Goal: Communication & Community: Share content

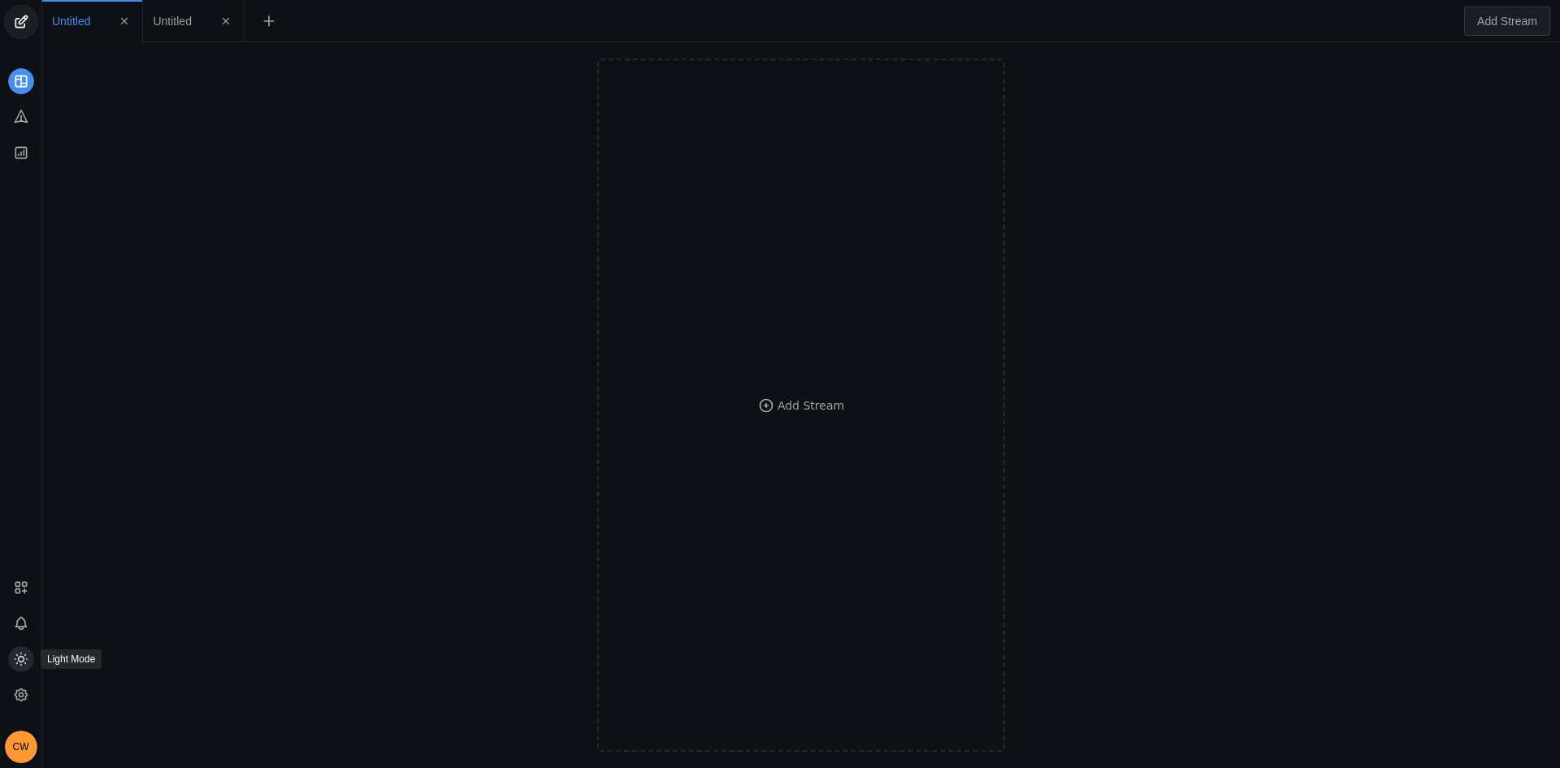
click at [19, 661] on circle at bounding box center [21, 659] width 6 height 6
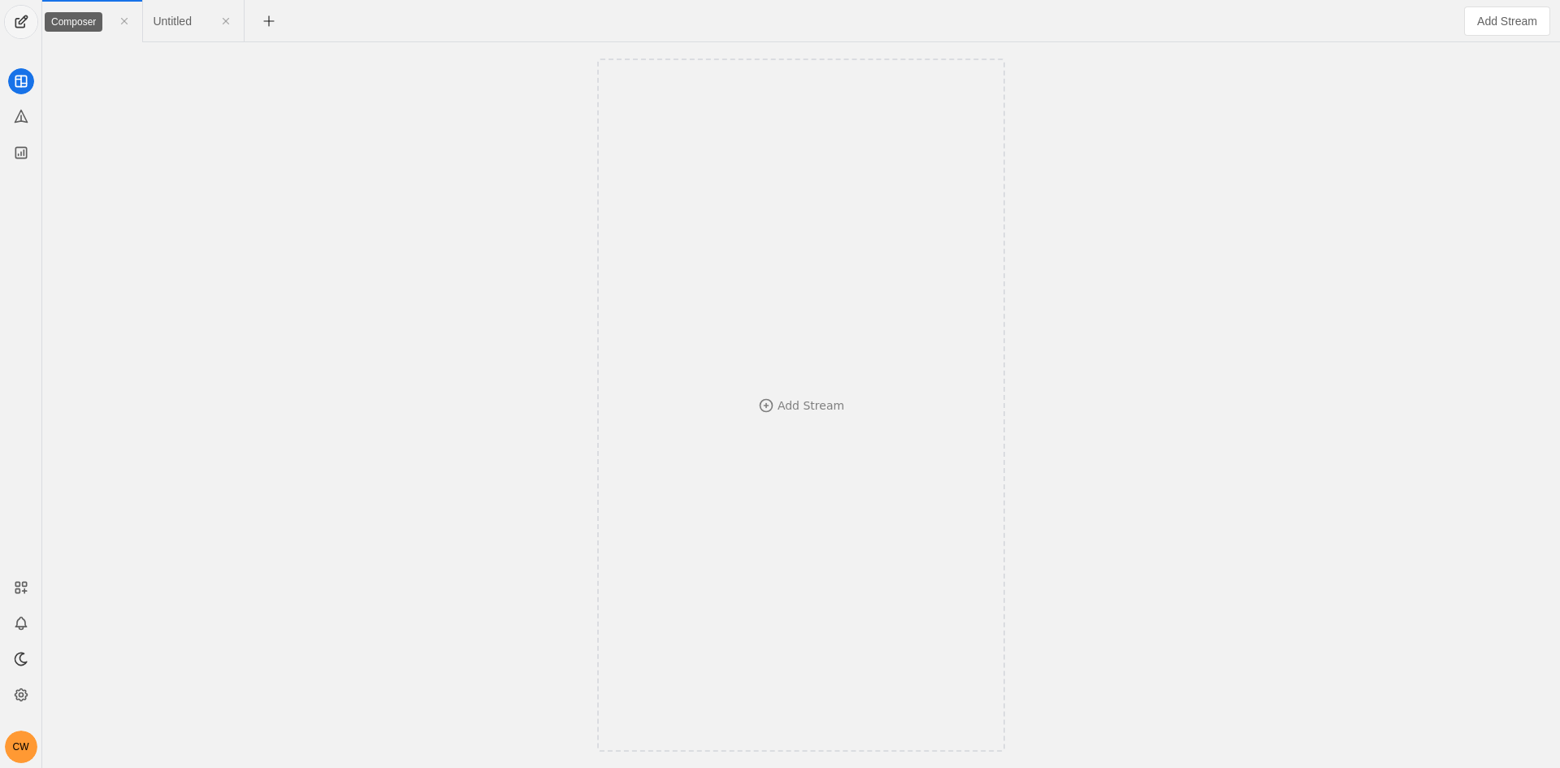
click at [14, 34] on span "undefined" at bounding box center [21, 22] width 32 height 32
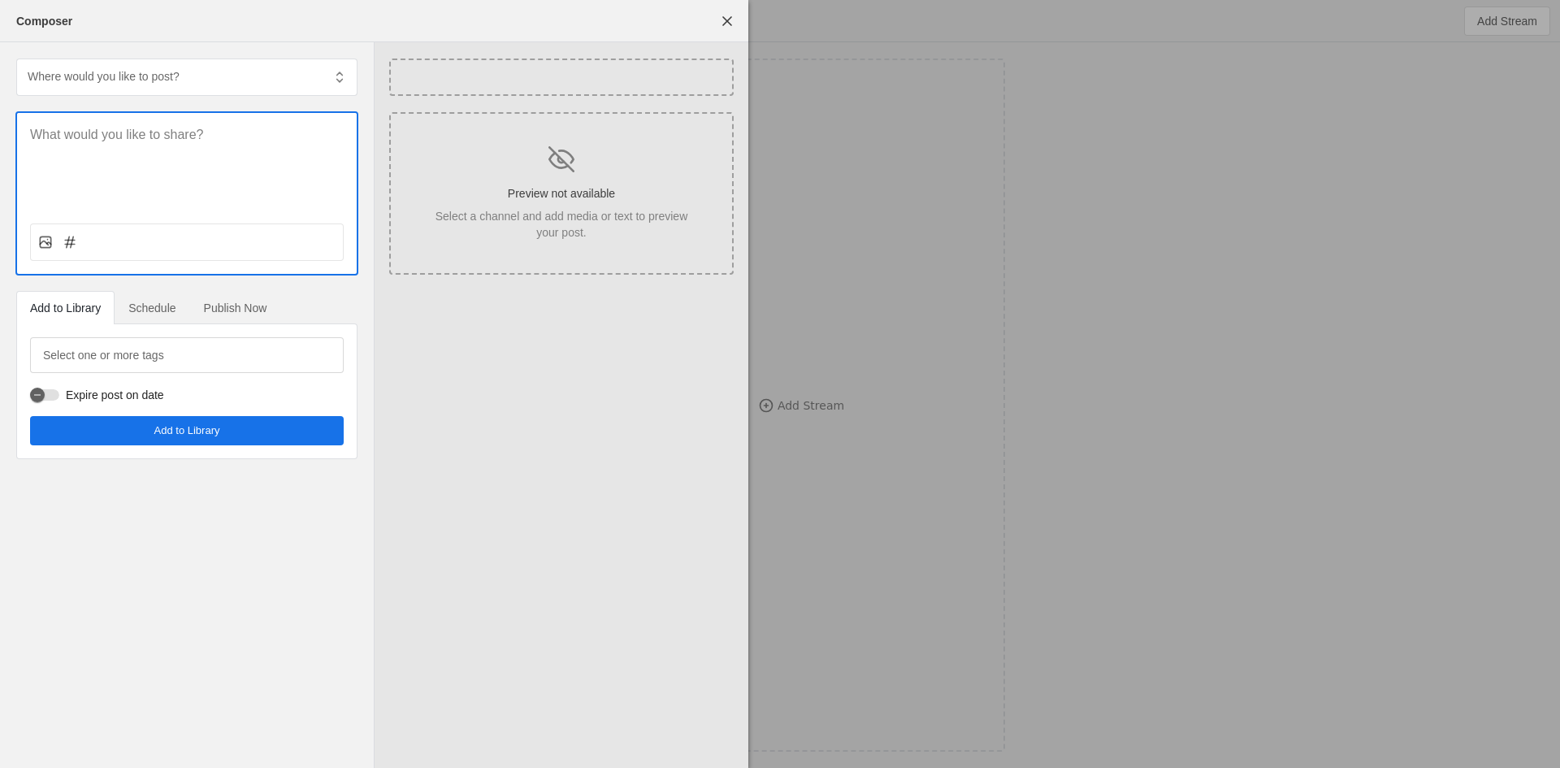
click at [123, 136] on p at bounding box center [187, 135] width 314 height 19
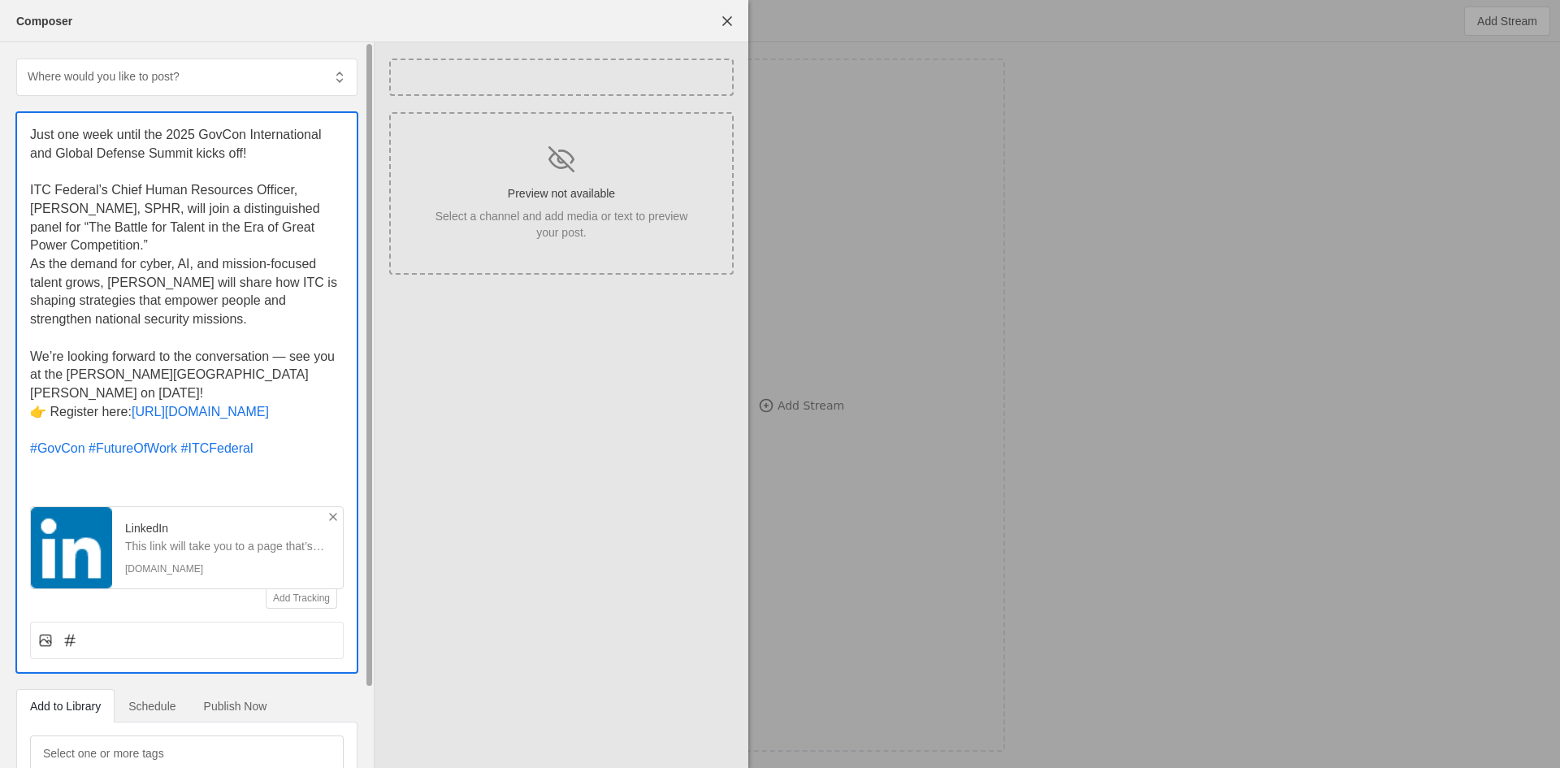
click at [330, 510] on icon at bounding box center [333, 516] width 13 height 13
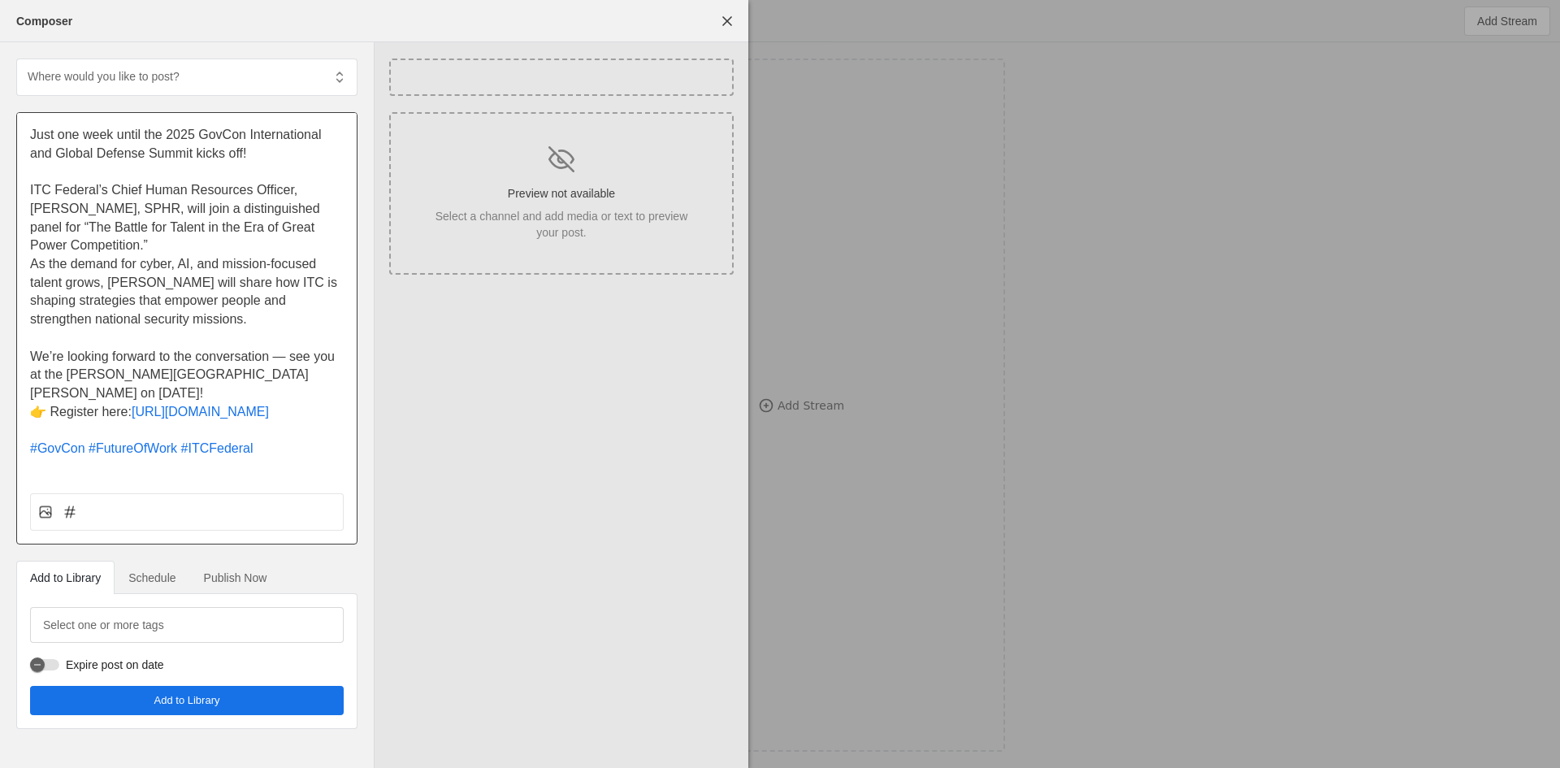
click at [243, 405] on span "[URL][DOMAIN_NAME]" at bounding box center [200, 412] width 137 height 14
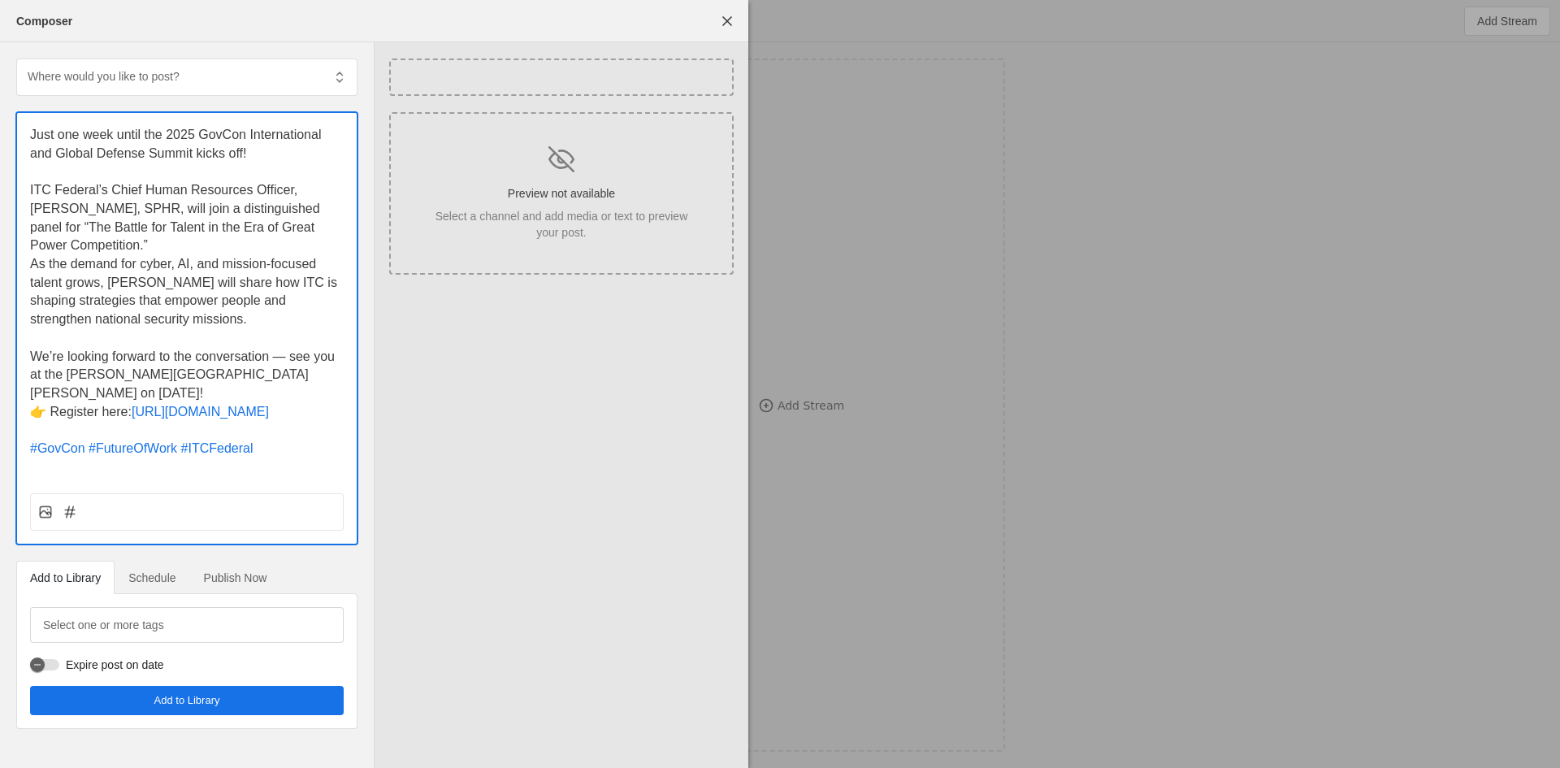
drag, startPoint x: 141, startPoint y: 390, endPoint x: 298, endPoint y: 391, distance: 157.6
click at [298, 403] on p "👉 Register here: [URL][DOMAIN_NAME]" at bounding box center [187, 412] width 314 height 19
copy span "[URL][DOMAIN_NAME]"
click at [152, 238] on p "ITC Federal’s Chief Human Resources Officer, [PERSON_NAME], SPHR, will join a d…" at bounding box center [187, 218] width 314 height 74
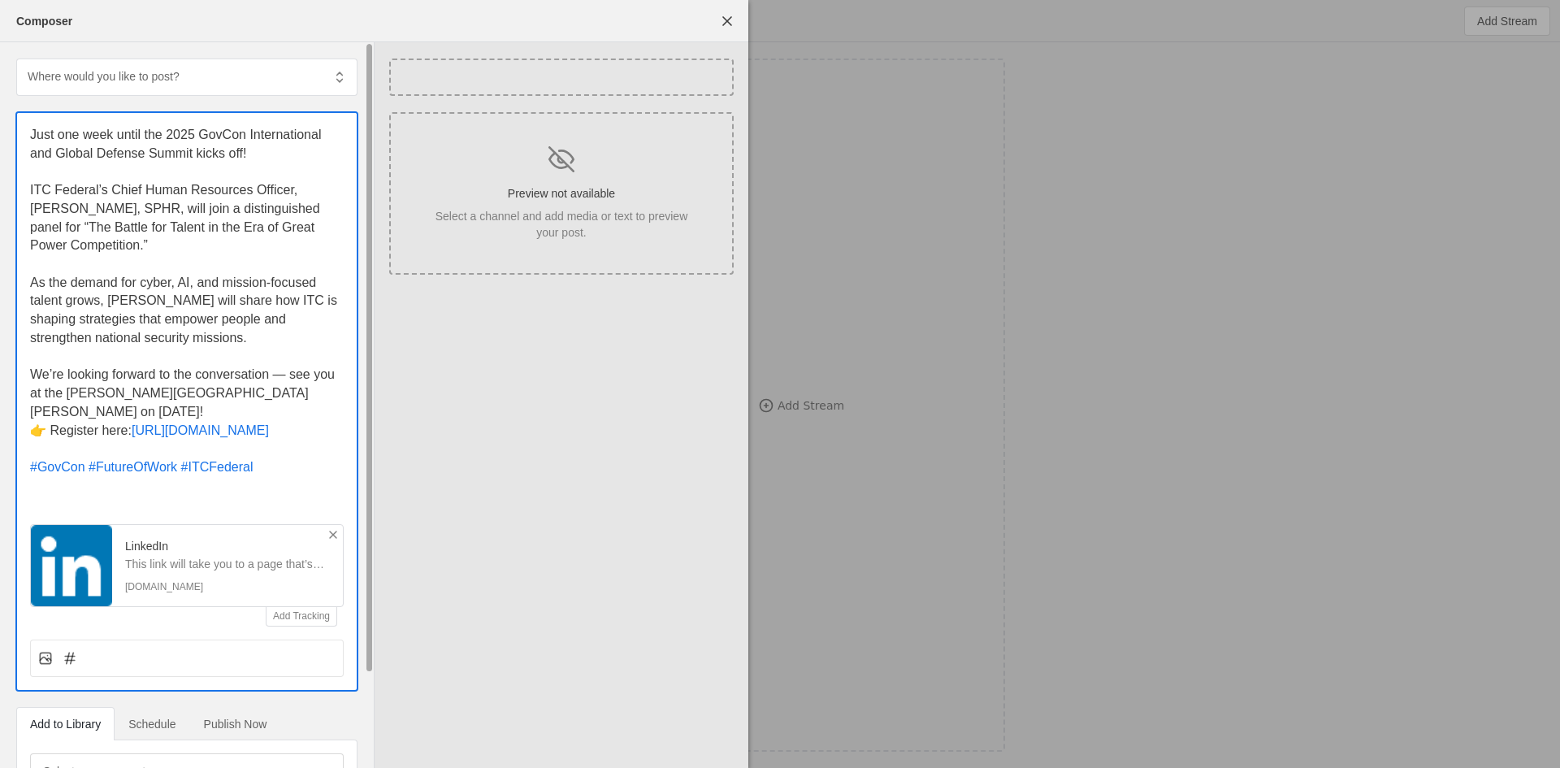
click at [331, 531] on line at bounding box center [333, 534] width 6 height 6
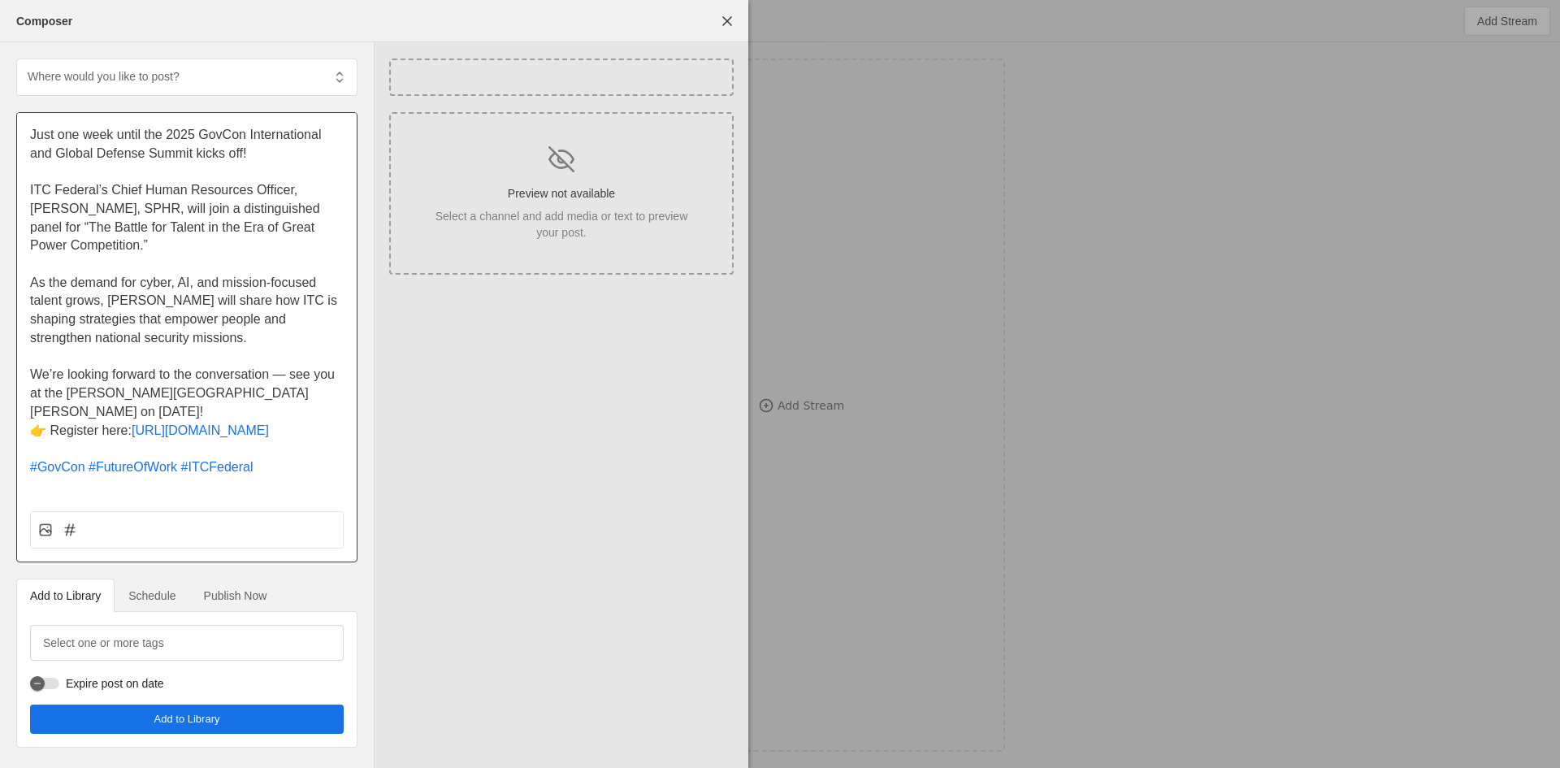
click at [268, 483] on div "Just one week until the 2025 GovCon International and Global Defense Summit kic…" at bounding box center [186, 337] width 341 height 450
click at [257, 477] on p at bounding box center [187, 486] width 314 height 19
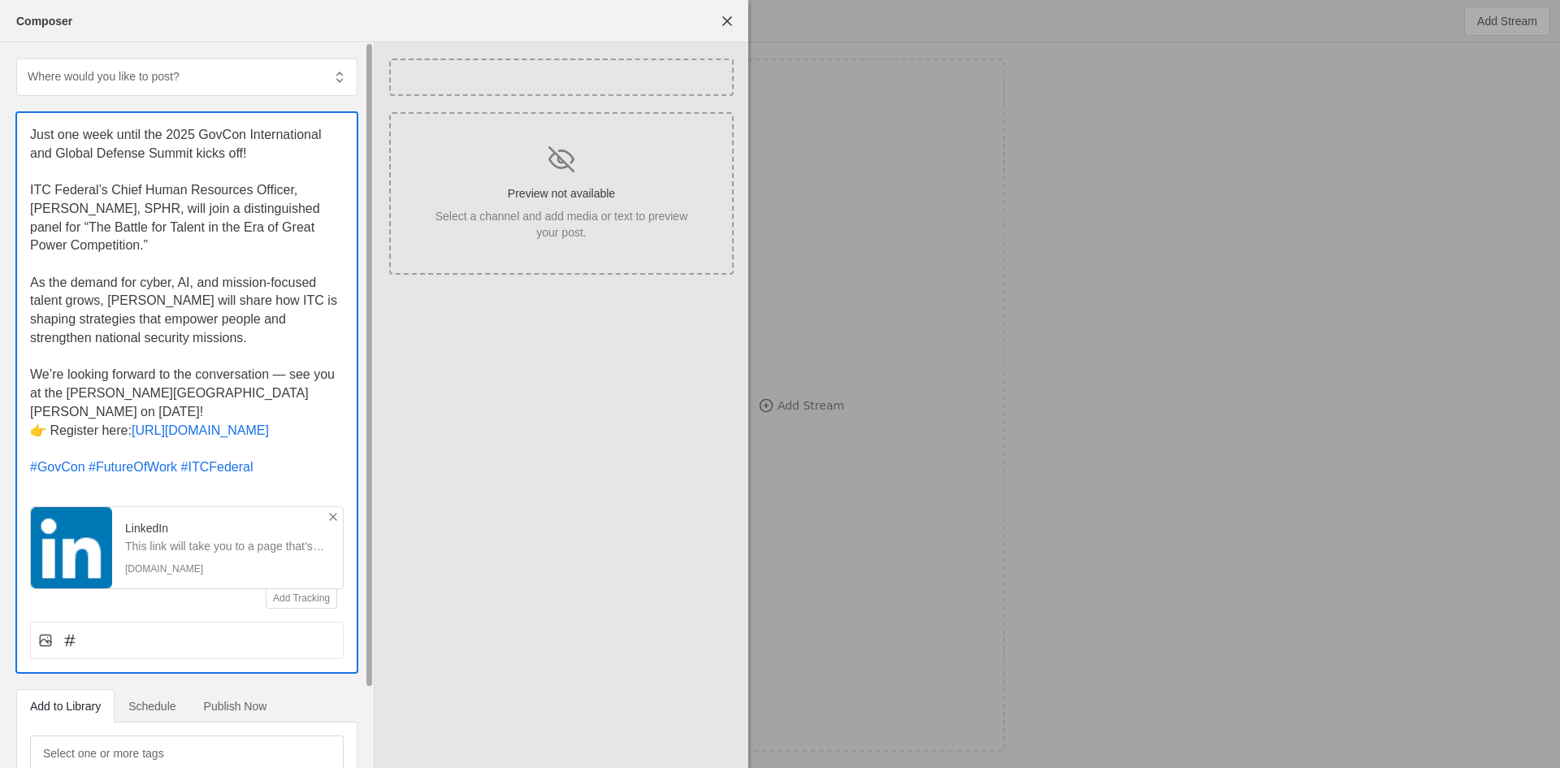
click at [24, 224] on div "Just one week until the 2025 GovCon International and Global Defense Summit kic…" at bounding box center [187, 361] width 340 height 496
click at [28, 225] on div "Just one week until the 2025 GovCon International and Global Defense Summit kic…" at bounding box center [187, 361] width 340 height 496
click at [32, 225] on span "ITC Federal’s Chief Human Resources Officer, [PERSON_NAME], SPHR, will join a d…" at bounding box center [176, 217] width 293 height 69
click at [331, 510] on icon at bounding box center [333, 516] width 13 height 13
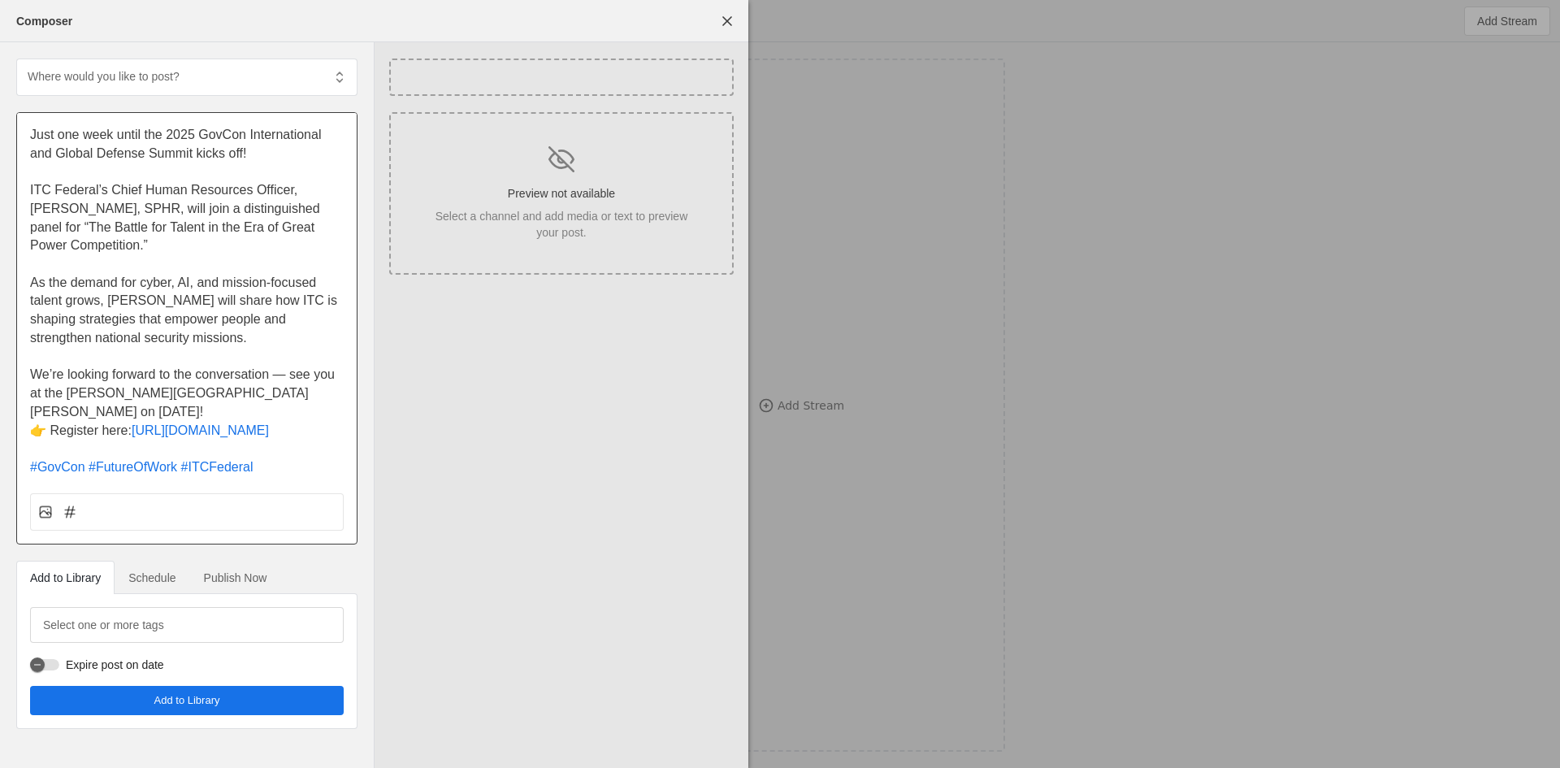
drag, startPoint x: 319, startPoint y: 217, endPoint x: 313, endPoint y: 227, distance: 12.4
click at [319, 219] on p "ITC Federal’s Chief Human Resources Officer, [PERSON_NAME], SPHR, will join a d…" at bounding box center [187, 218] width 314 height 74
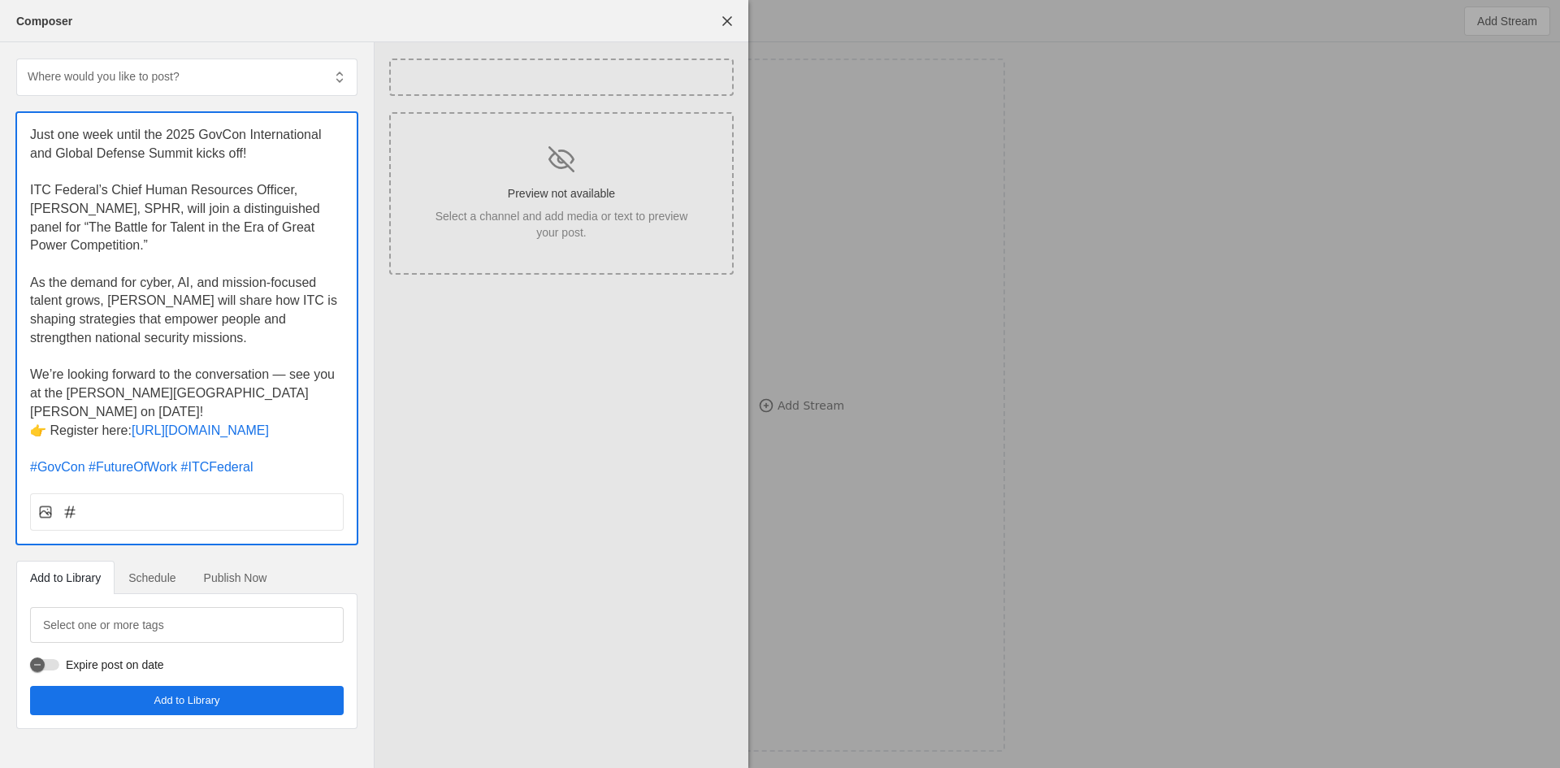
click at [303, 262] on p at bounding box center [187, 264] width 314 height 19
click at [245, 572] on span "Publish Now" at bounding box center [235, 577] width 63 height 11
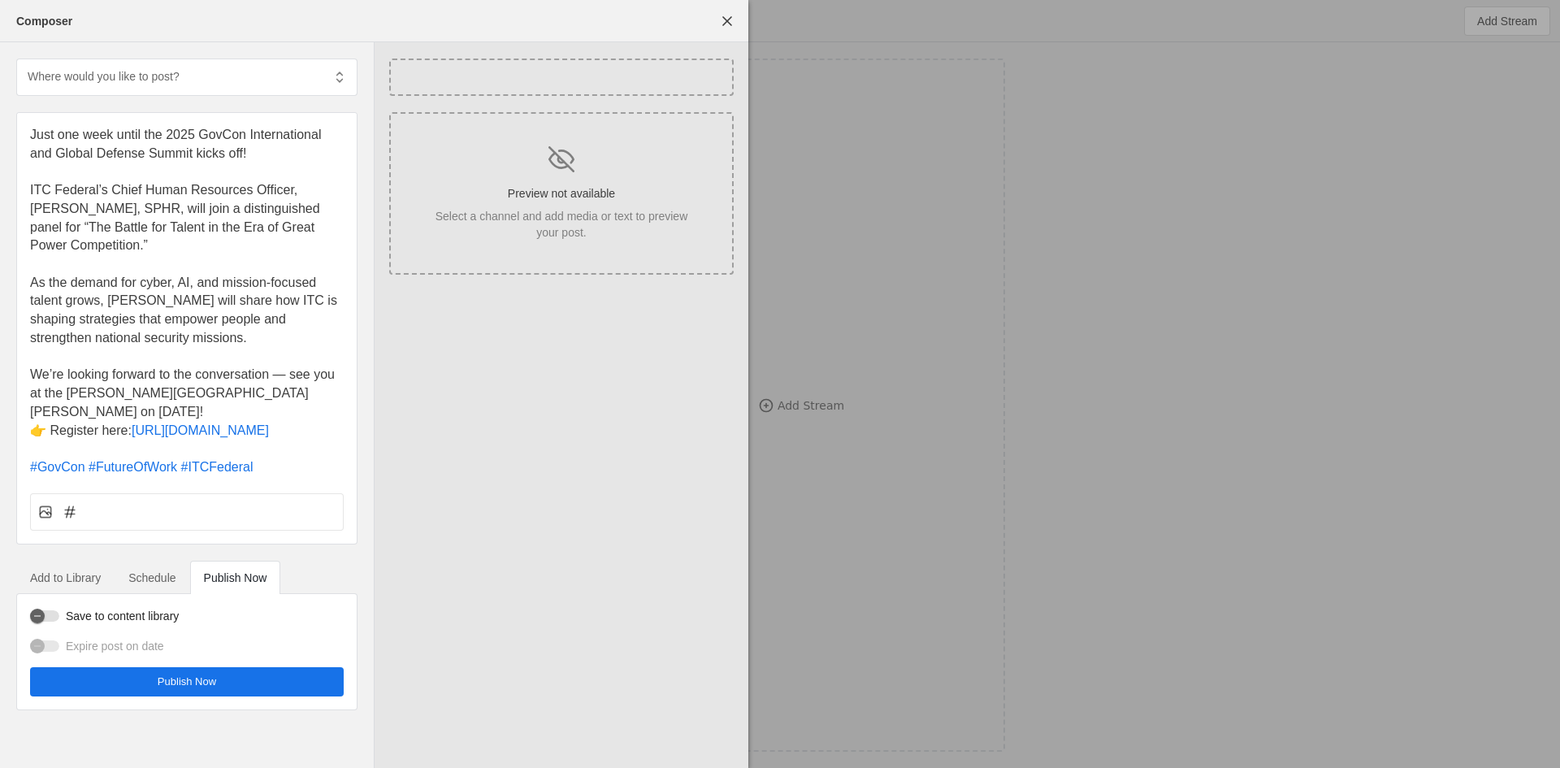
click at [162, 569] on span "Schedule" at bounding box center [151, 577] width 47 height 32
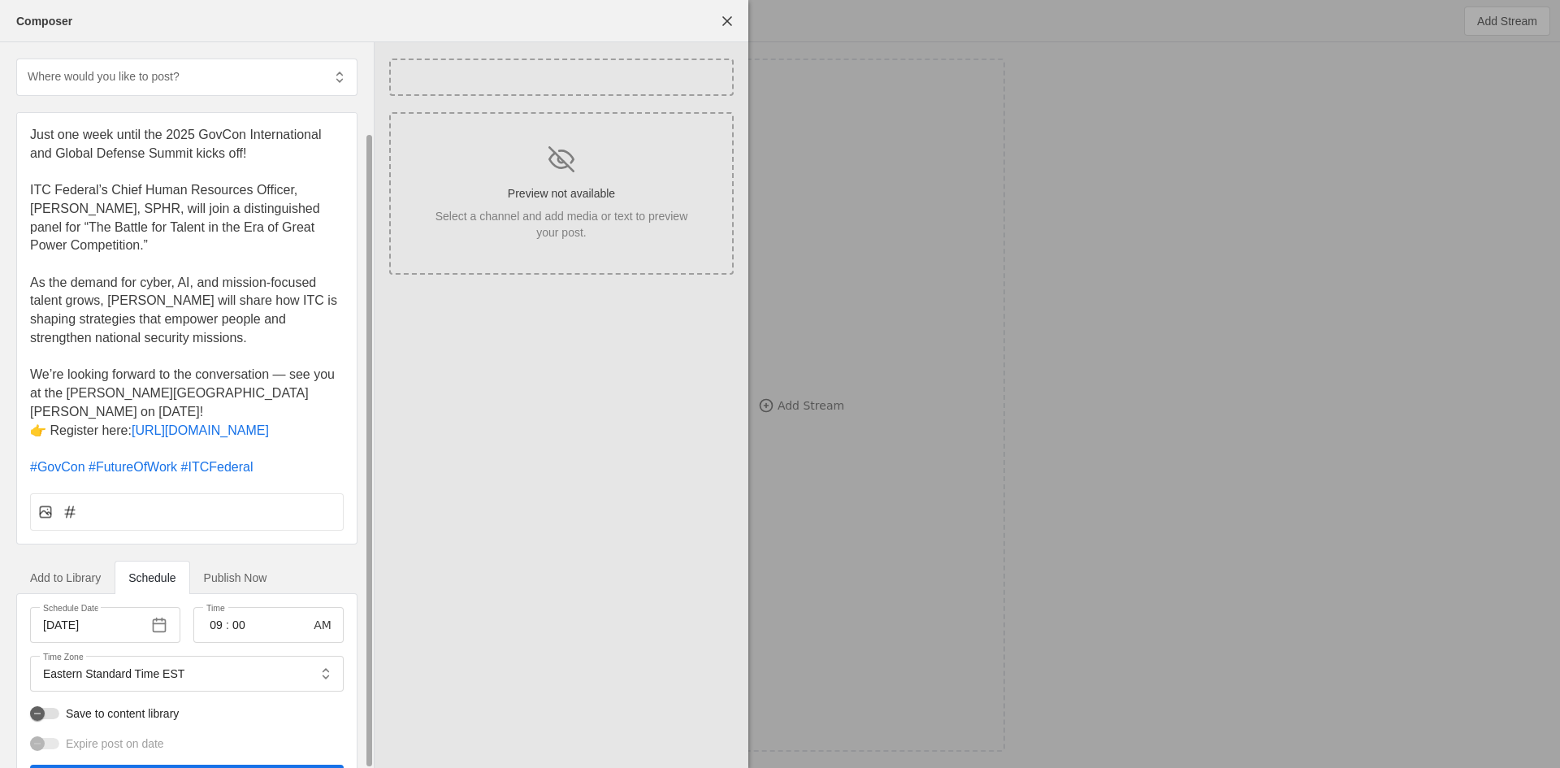
scroll to position [38, 0]
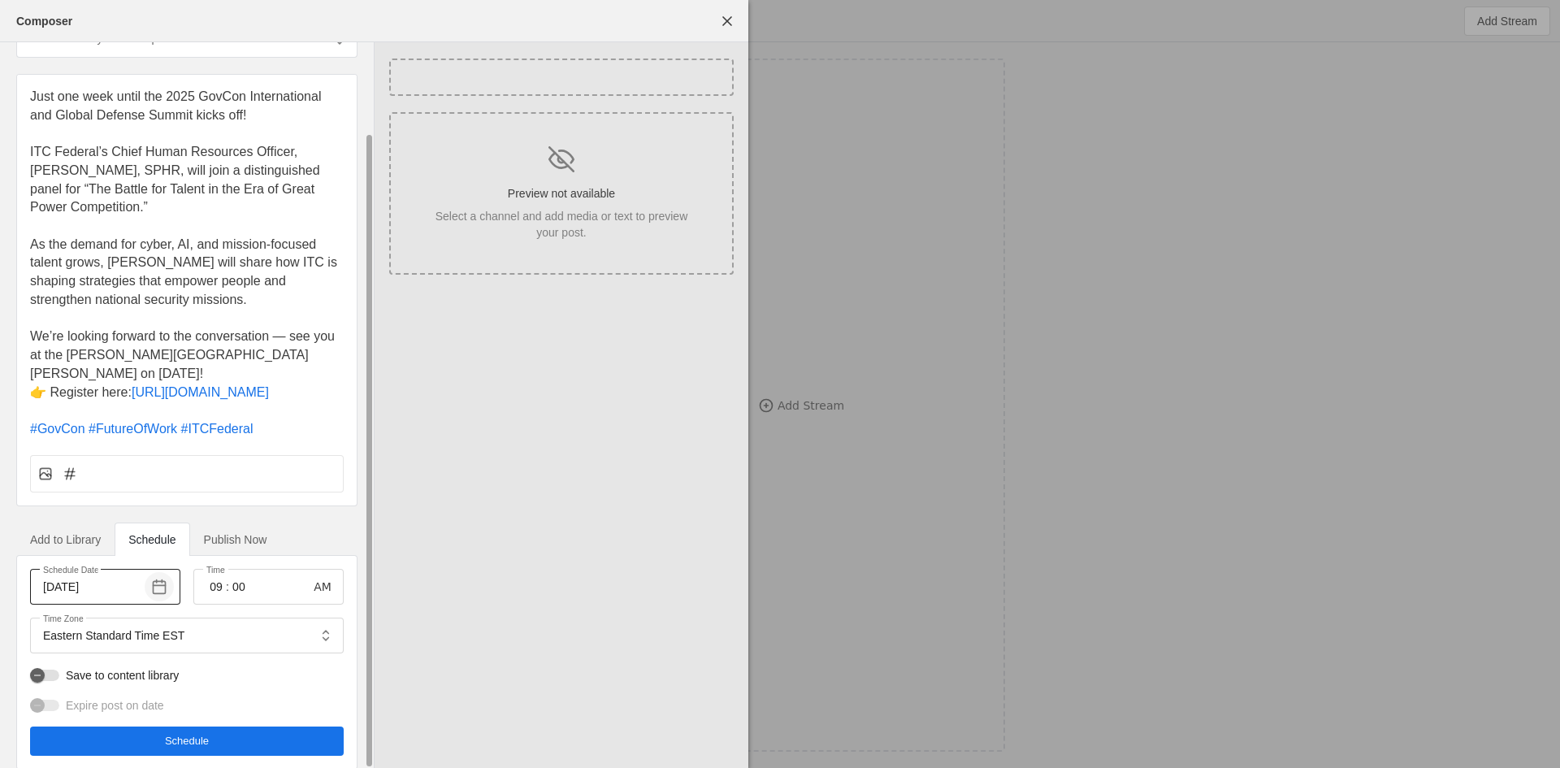
click at [168, 572] on span "button" at bounding box center [159, 586] width 29 height 29
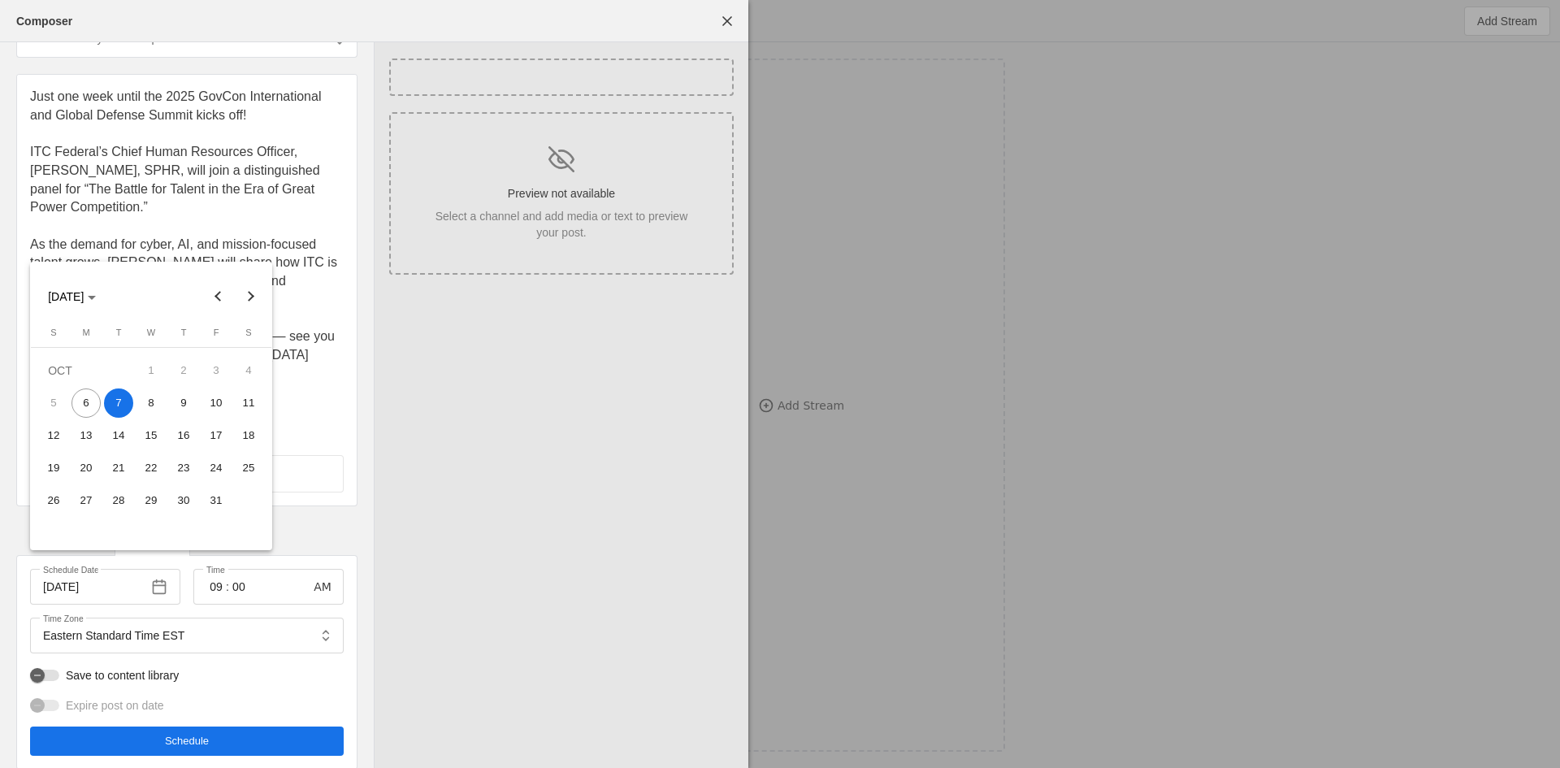
click at [92, 395] on span "6" at bounding box center [85, 402] width 29 height 29
type input "[DATE]"
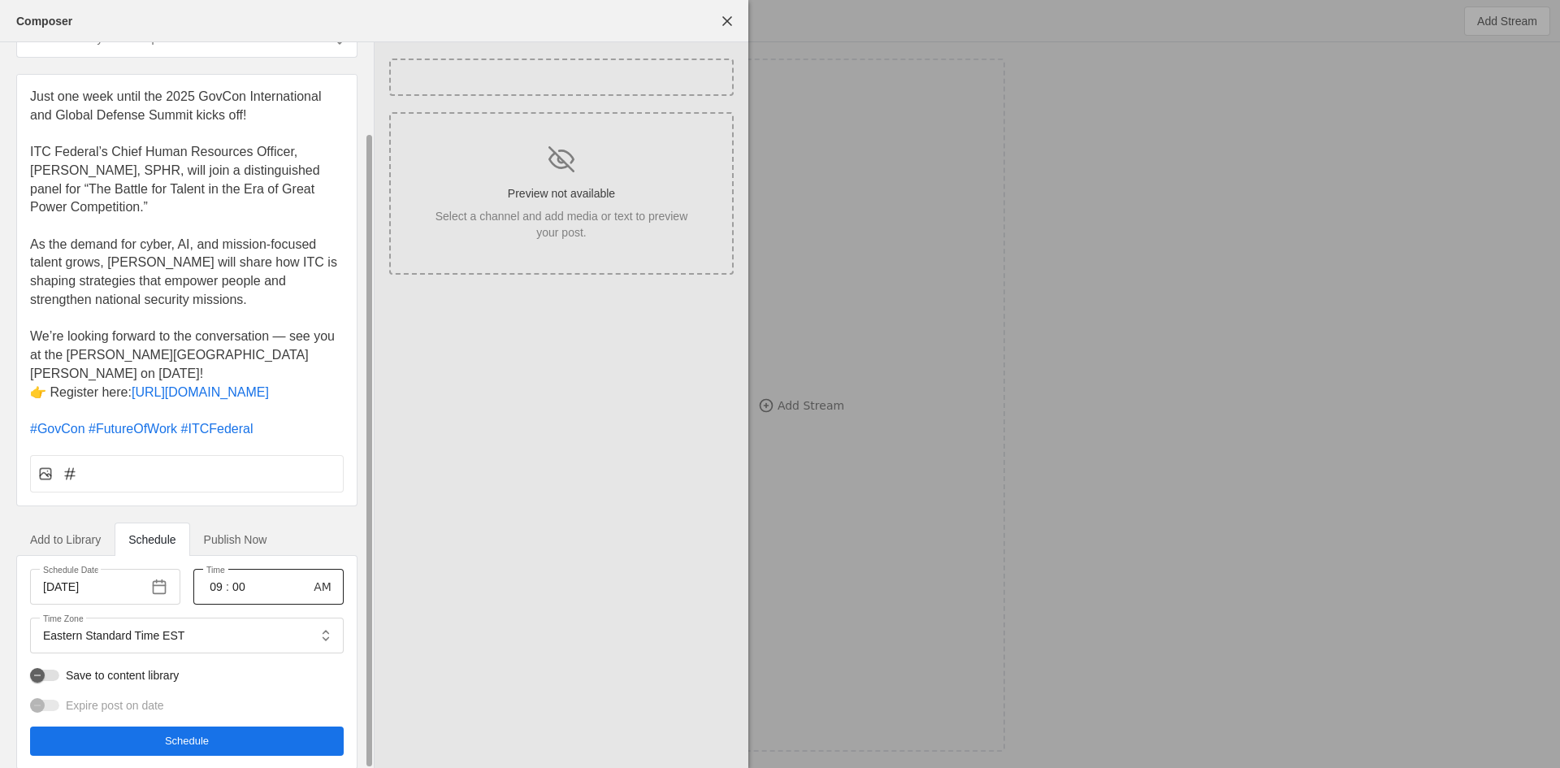
click at [292, 572] on div "AM" at bounding box center [314, 586] width 45 height 29
click at [54, 669] on div "button" at bounding box center [44, 674] width 29 height 11
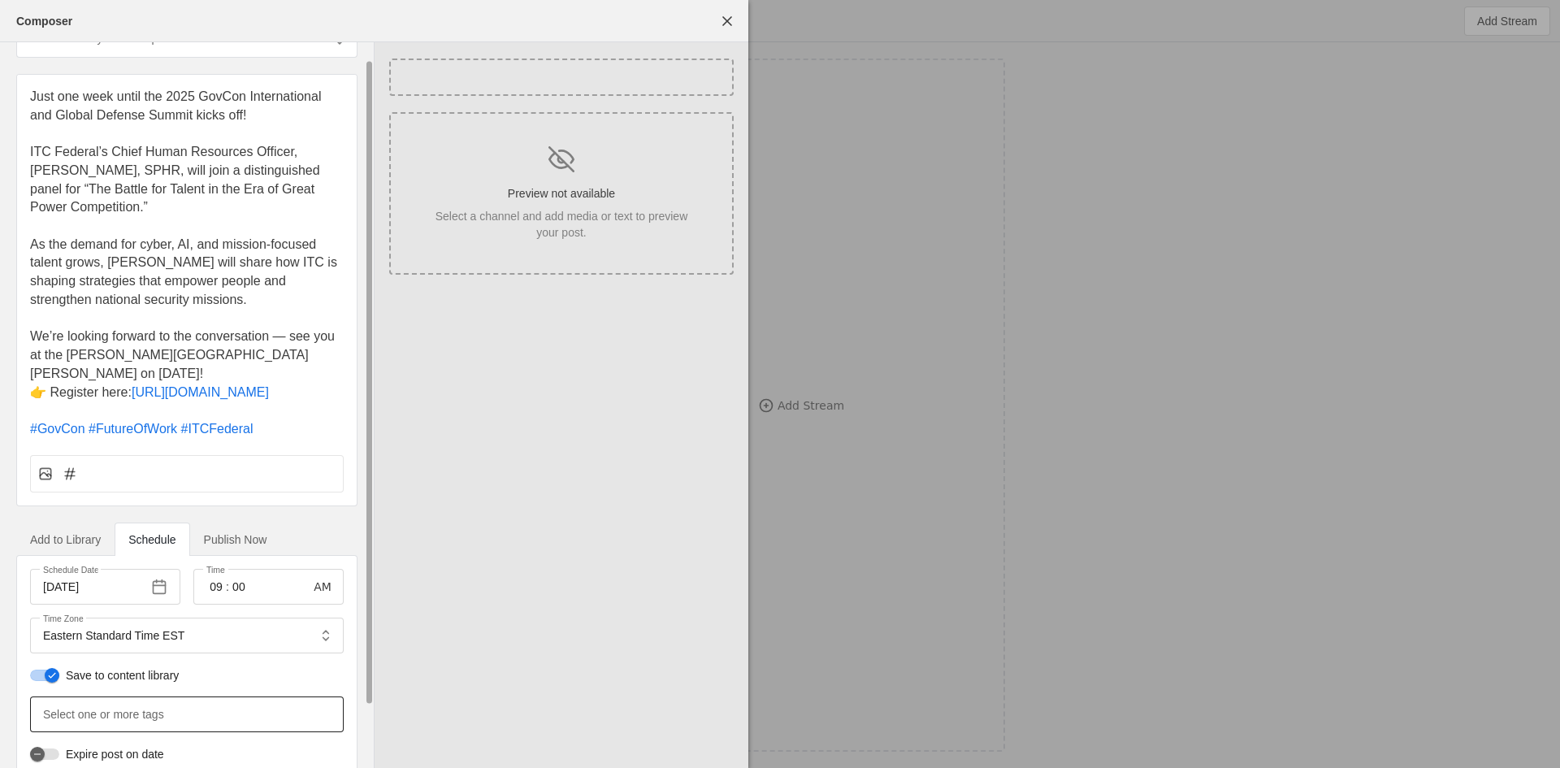
click at [139, 704] on mat-label "Select one or more tags" at bounding box center [103, 713] width 121 height 19
click at [139, 704] on input "Select one or more tags" at bounding box center [114, 713] width 142 height 19
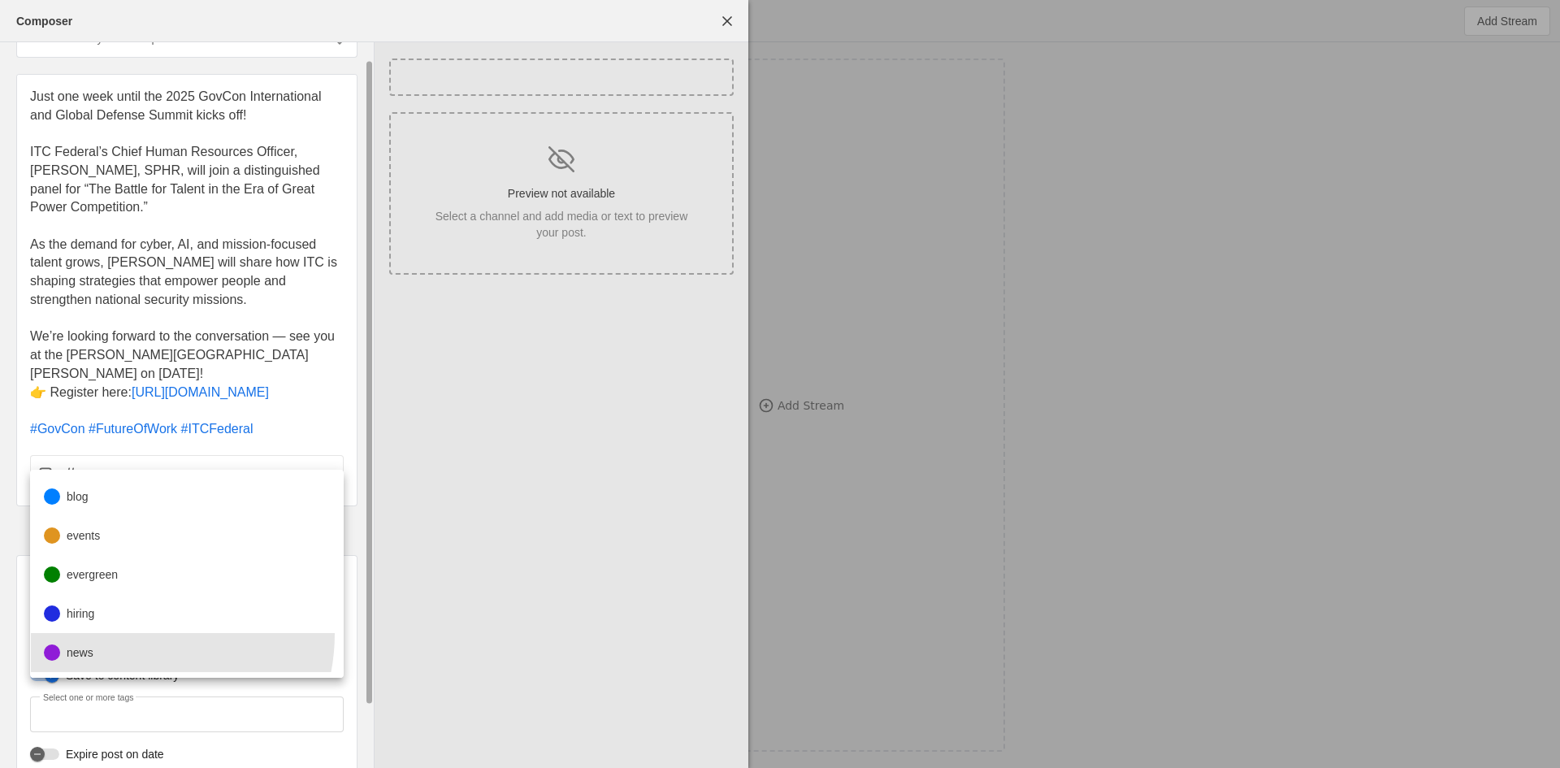
click at [136, 635] on mat-option "news" at bounding box center [187, 652] width 312 height 39
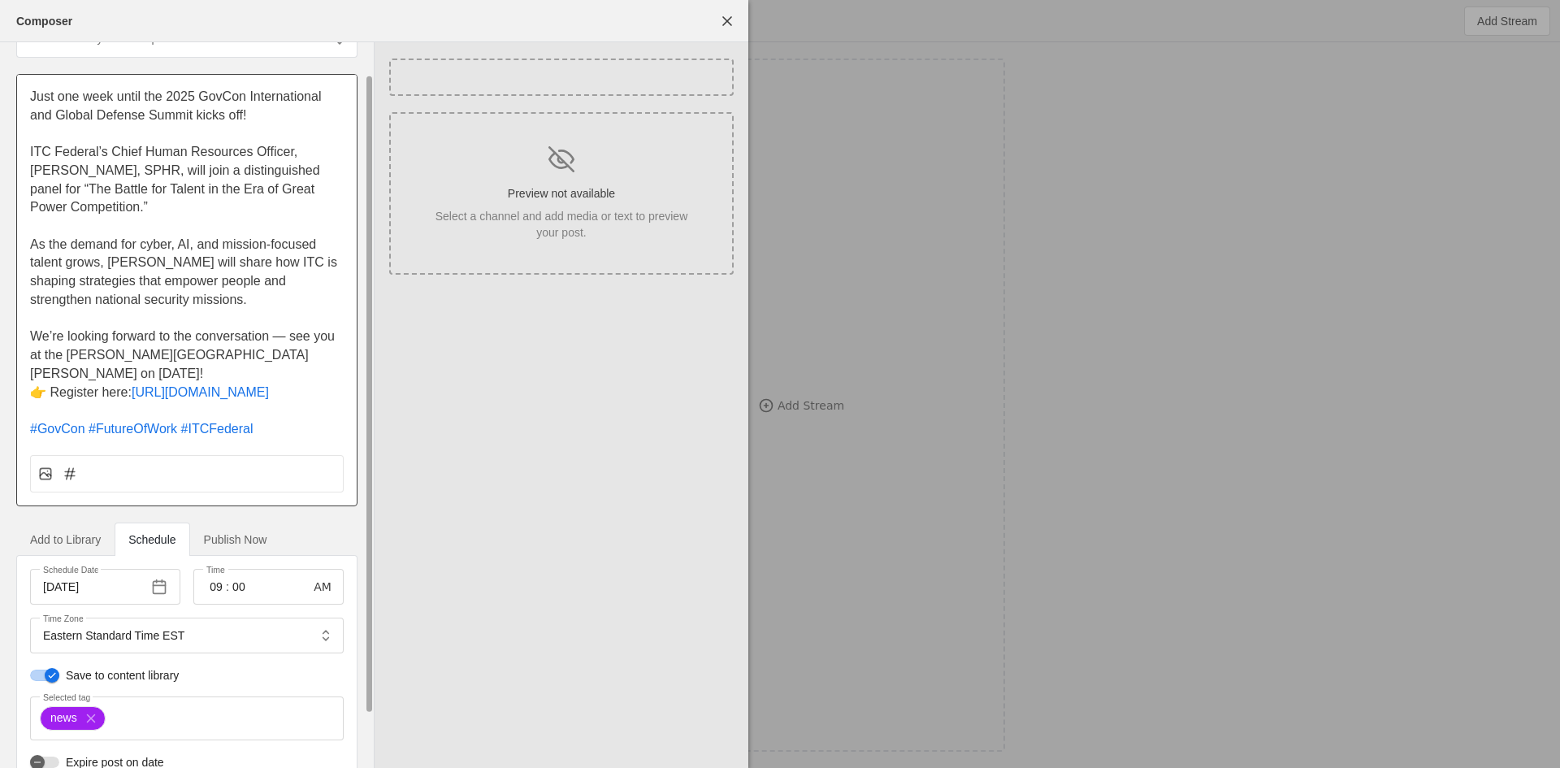
click at [293, 455] on div at bounding box center [187, 473] width 314 height 37
click at [45, 468] on rect at bounding box center [45, 473] width 11 height 11
click at [0, 0] on input "file" at bounding box center [0, 0] width 0 height 0
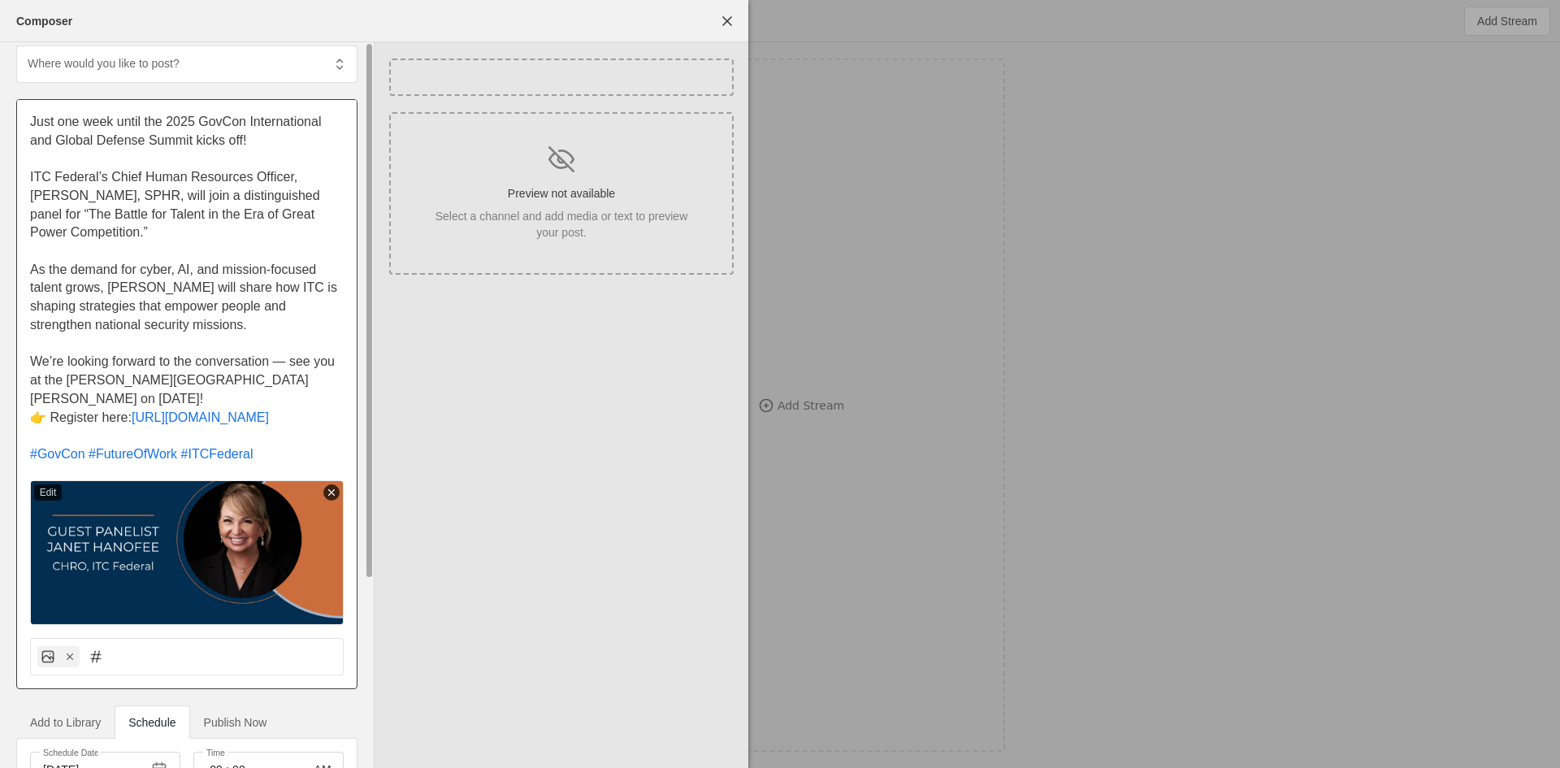
scroll to position [0, 0]
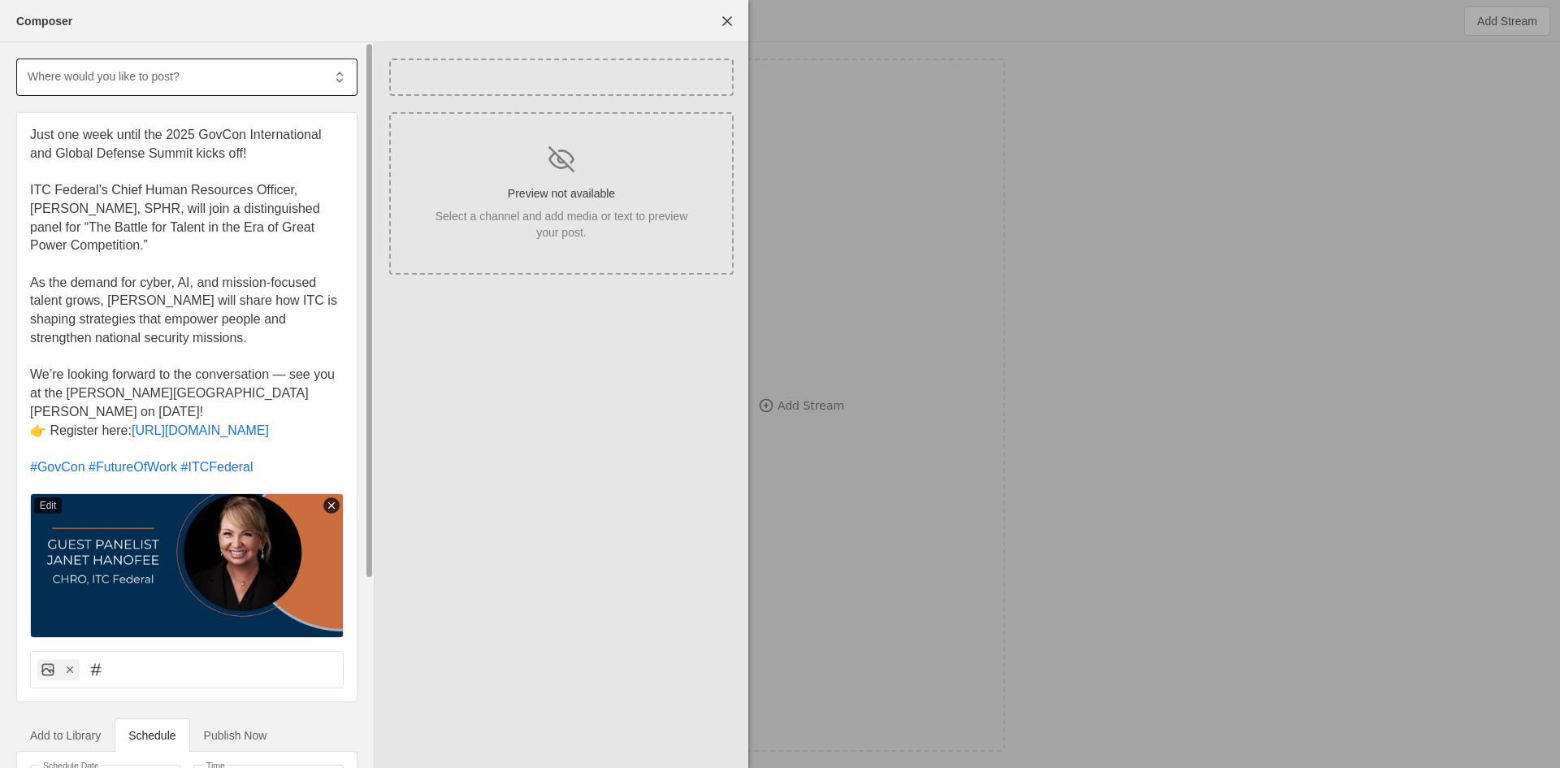
click at [206, 80] on input "text" at bounding box center [174, 76] width 296 height 19
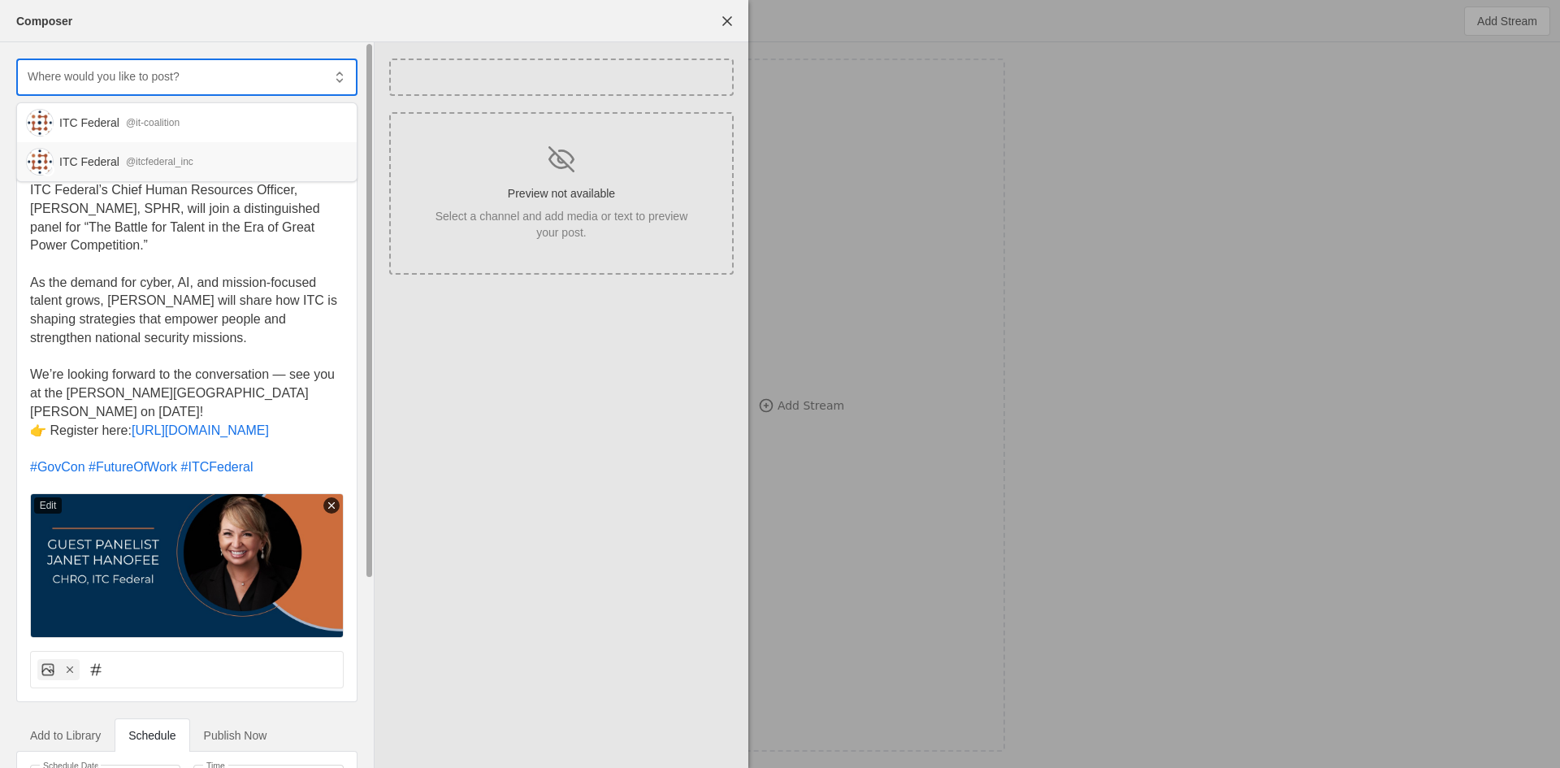
click at [76, 126] on div "ITC Federal" at bounding box center [89, 123] width 60 height 16
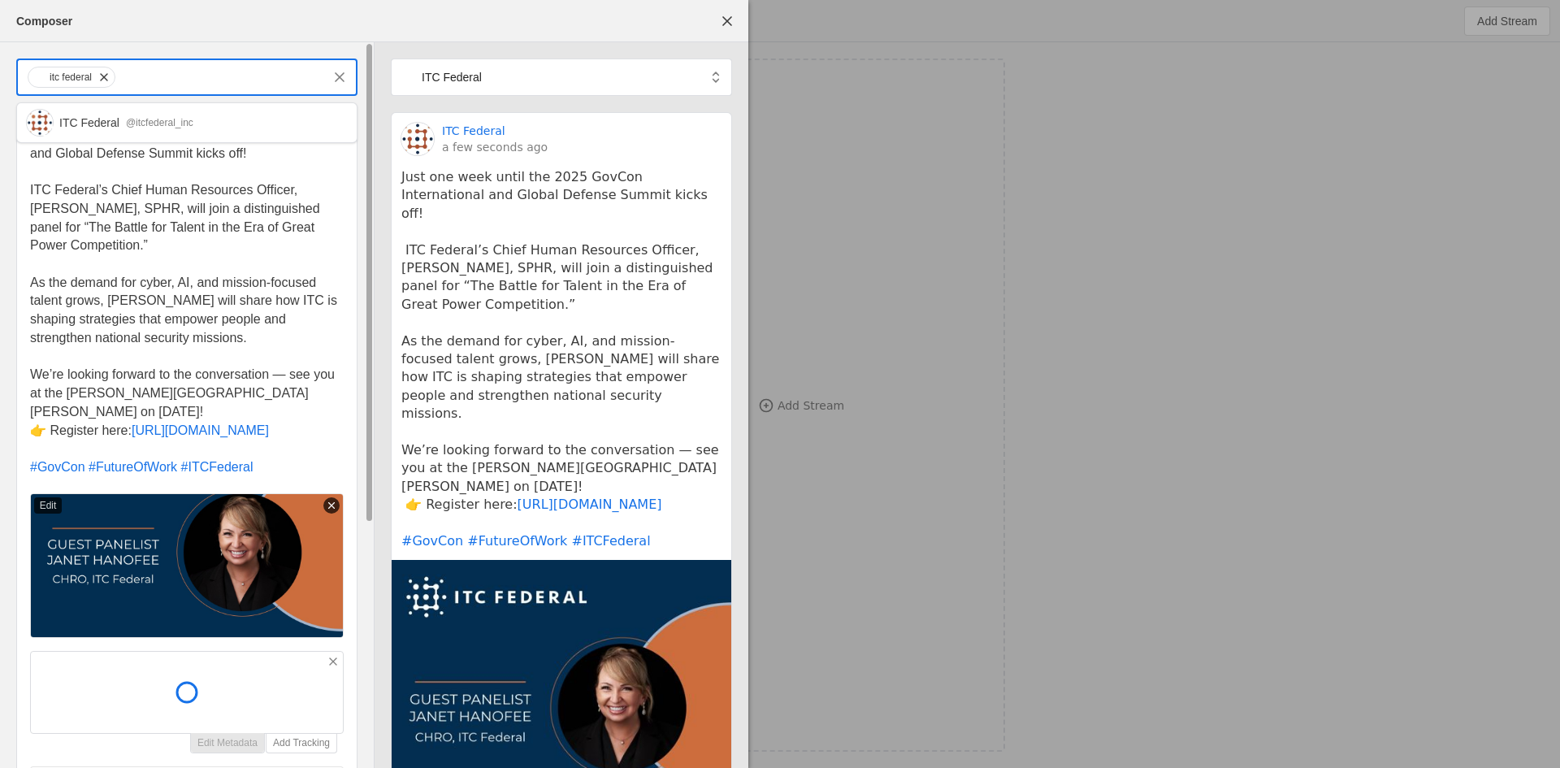
click at [160, 79] on input "text" at bounding box center [219, 76] width 205 height 19
click at [158, 132] on div "ITC Federal @itcfederal_inc" at bounding box center [187, 122] width 340 height 39
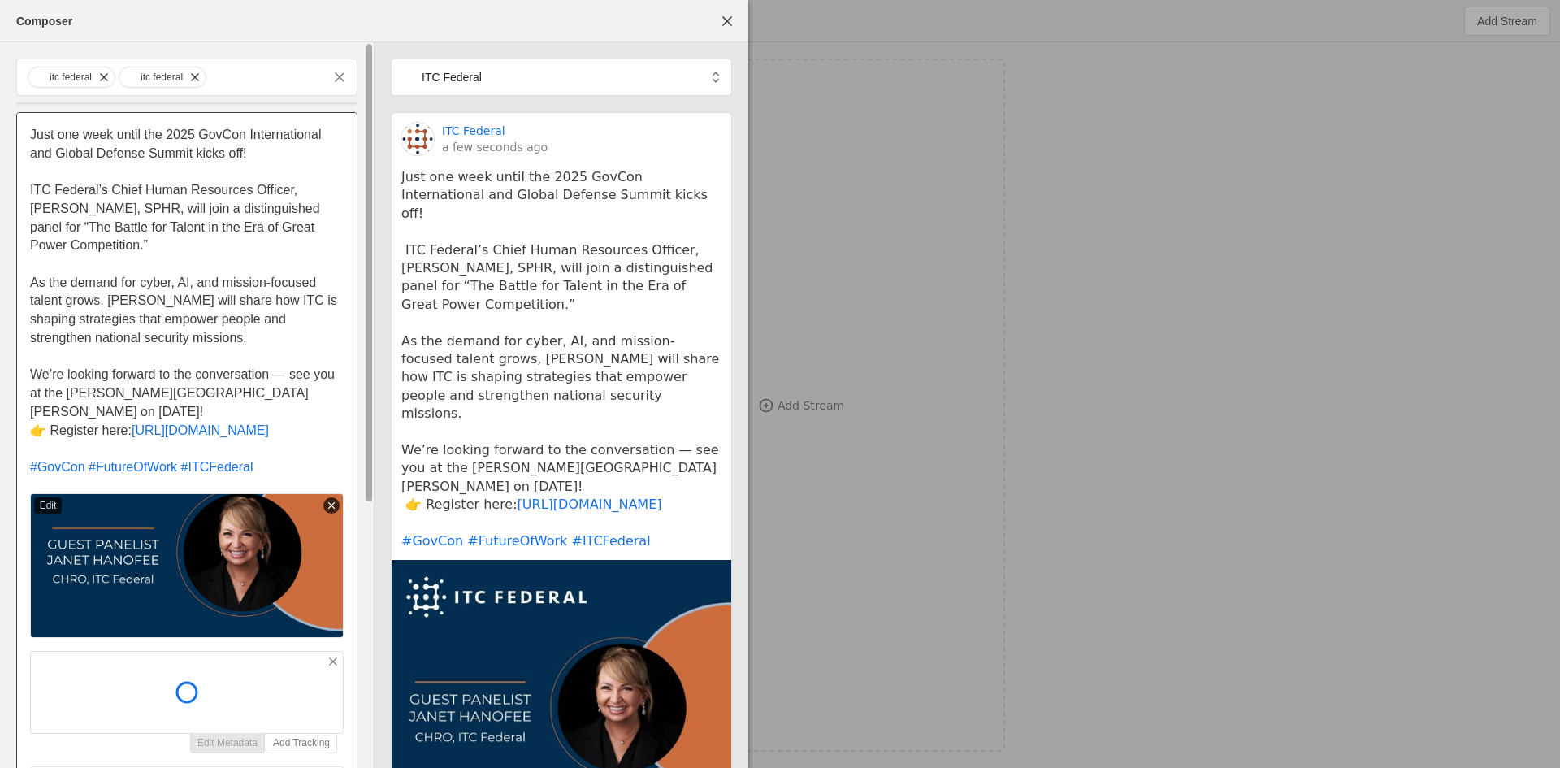
click at [335, 658] on line at bounding box center [333, 661] width 6 height 6
